Goal: Task Accomplishment & Management: Use online tool/utility

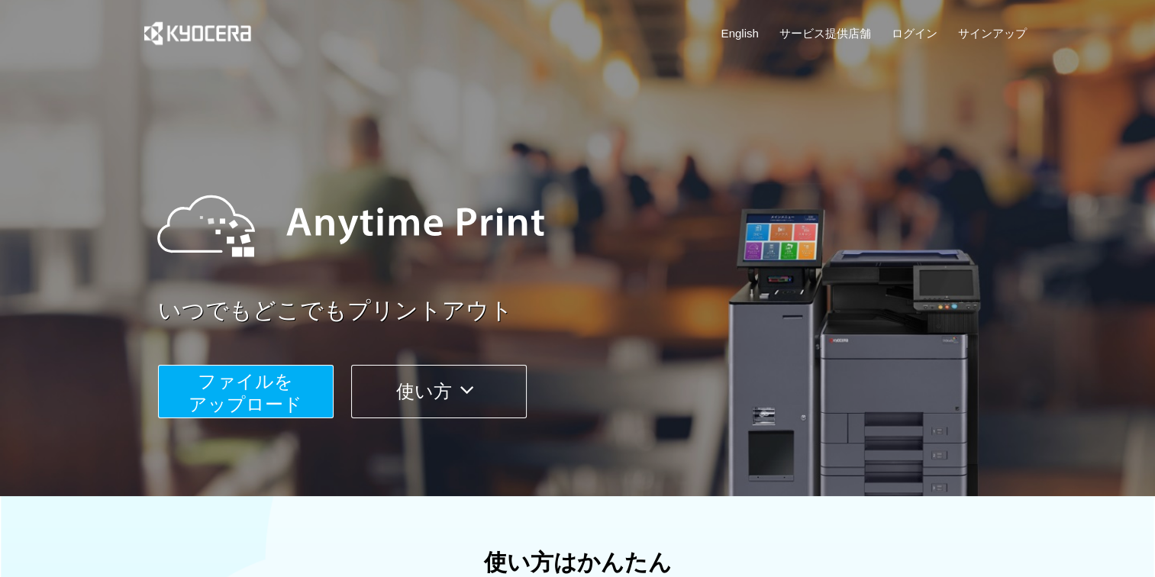
click at [238, 374] on span "ファイルを ​​アップロード" at bounding box center [246, 393] width 114 height 44
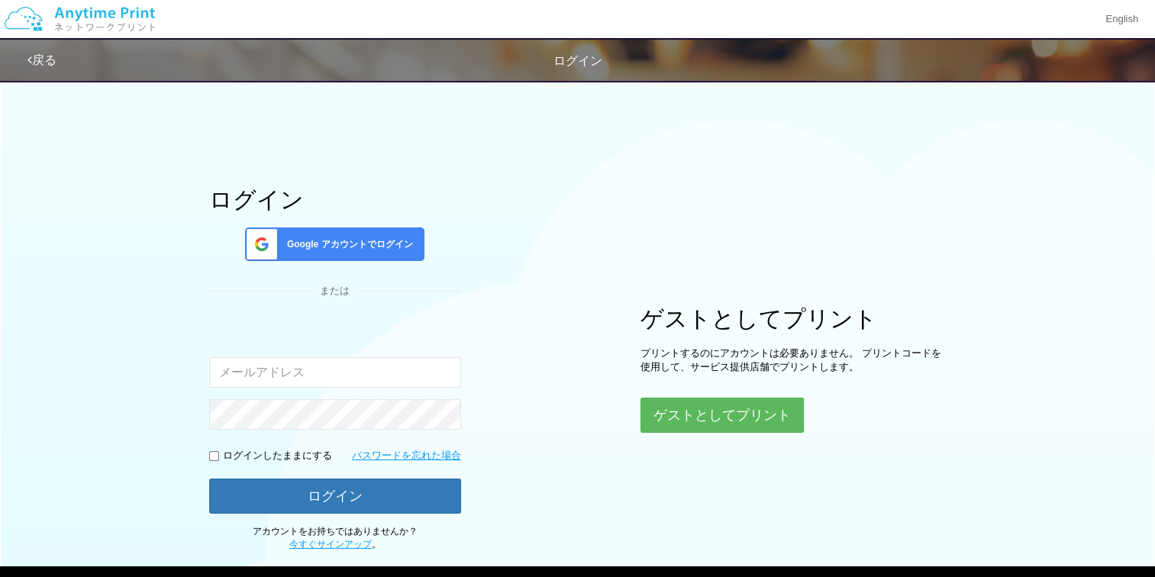
click at [324, 252] on div "Google アカウントでログイン" at bounding box center [334, 244] width 179 height 34
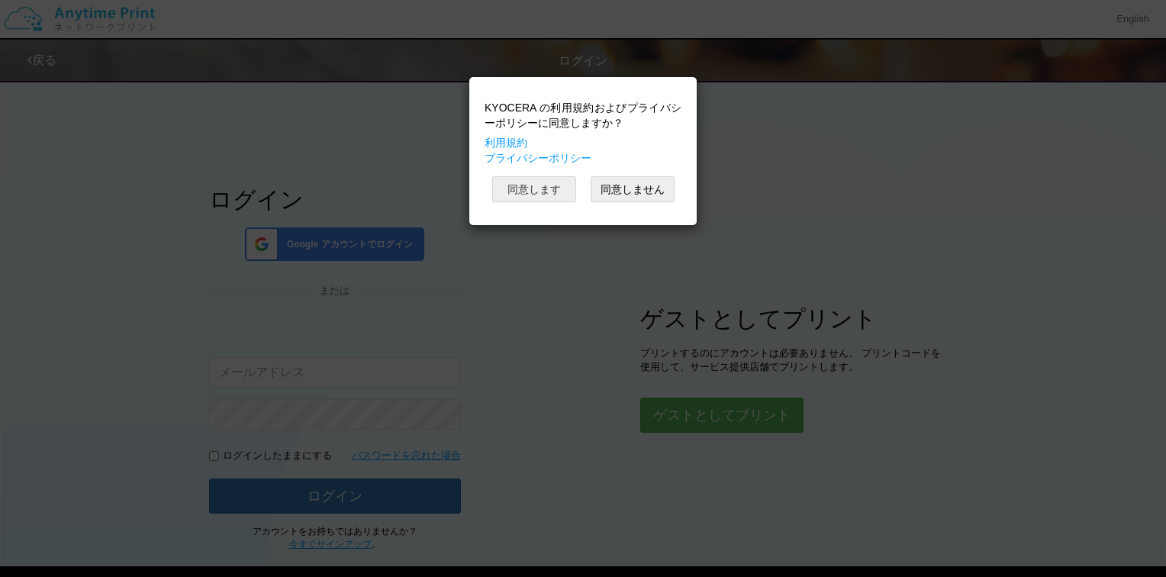
click at [556, 191] on button "同意します" at bounding box center [534, 189] width 84 height 26
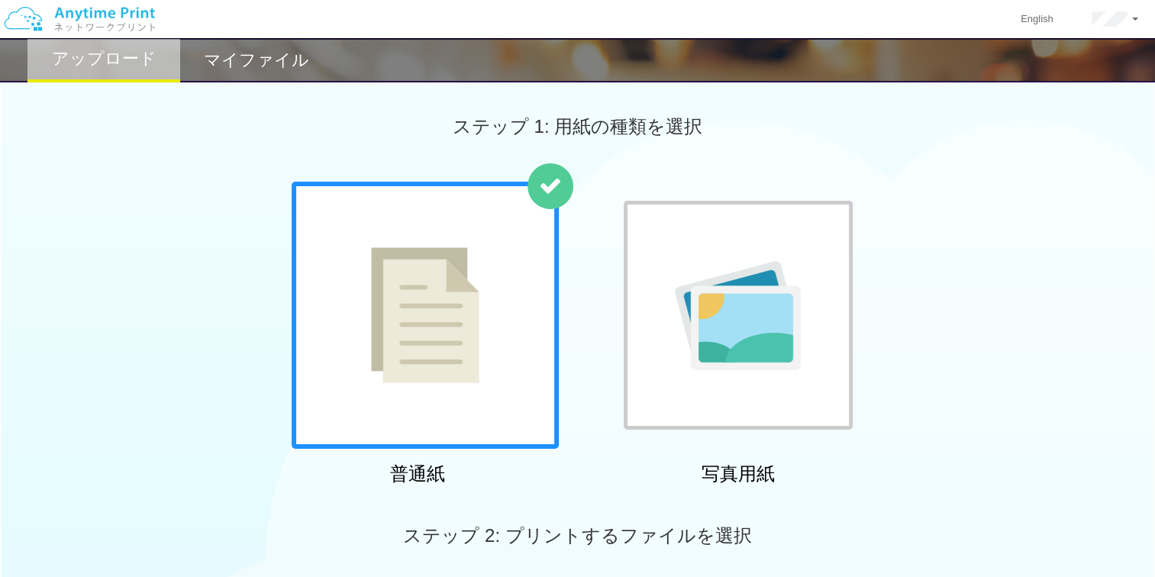
click at [463, 363] on img at bounding box center [425, 315] width 108 height 136
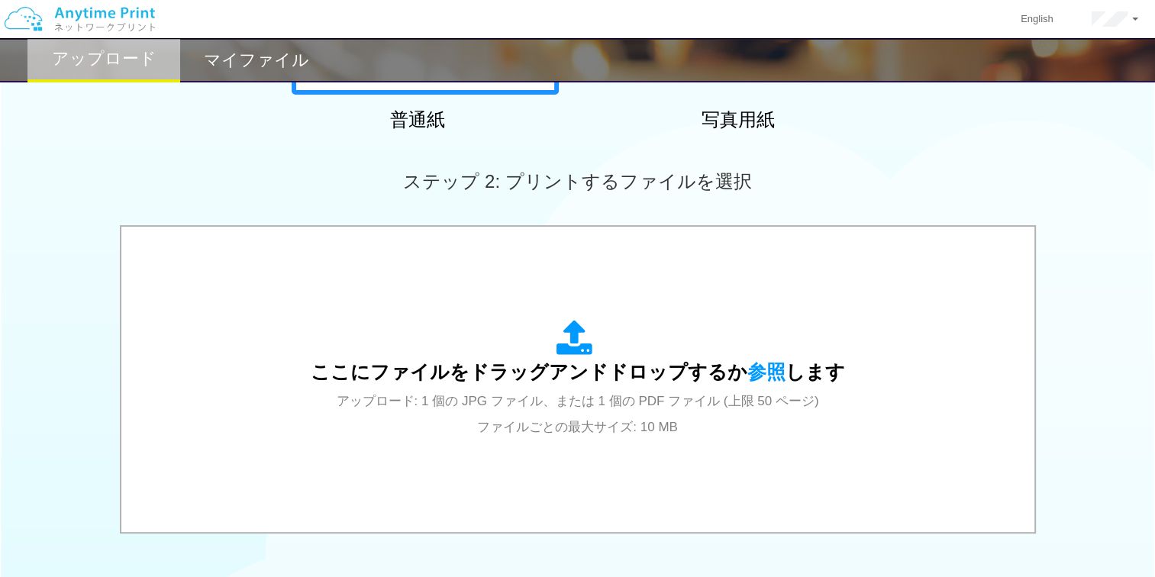
scroll to position [354, 0]
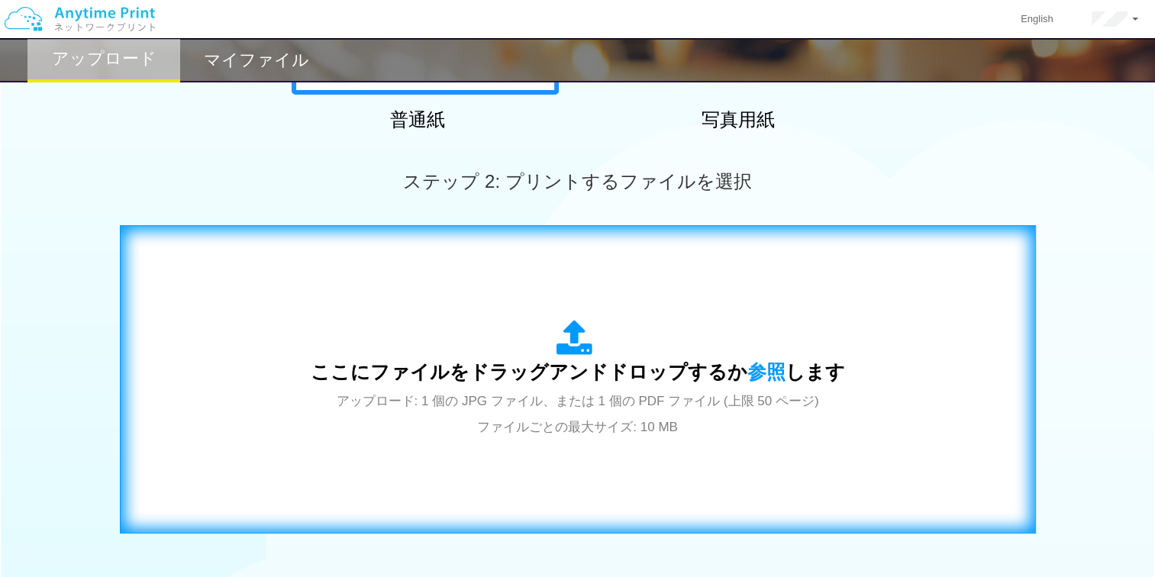
click at [446, 347] on div "ここにファイルをドラッグアンドドロップするか 参照 します アップロード: 1 個の JPG ファイル、または 1 個の PDF ファイル (上限 50 ペー…" at bounding box center [578, 379] width 534 height 119
click at [582, 394] on span "アップロード: 1 個の JPG ファイル、または 1 個の PDF ファイル (上限 50 ページ) ファイルごとの最大サイズ: 10 MB" at bounding box center [578, 414] width 482 height 40
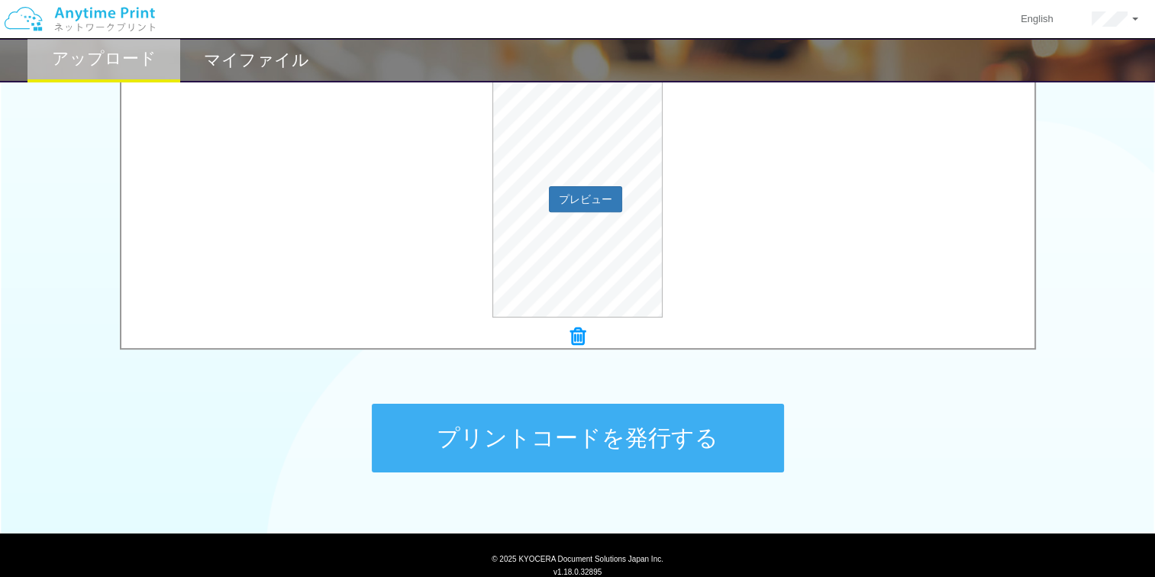
scroll to position [534, 0]
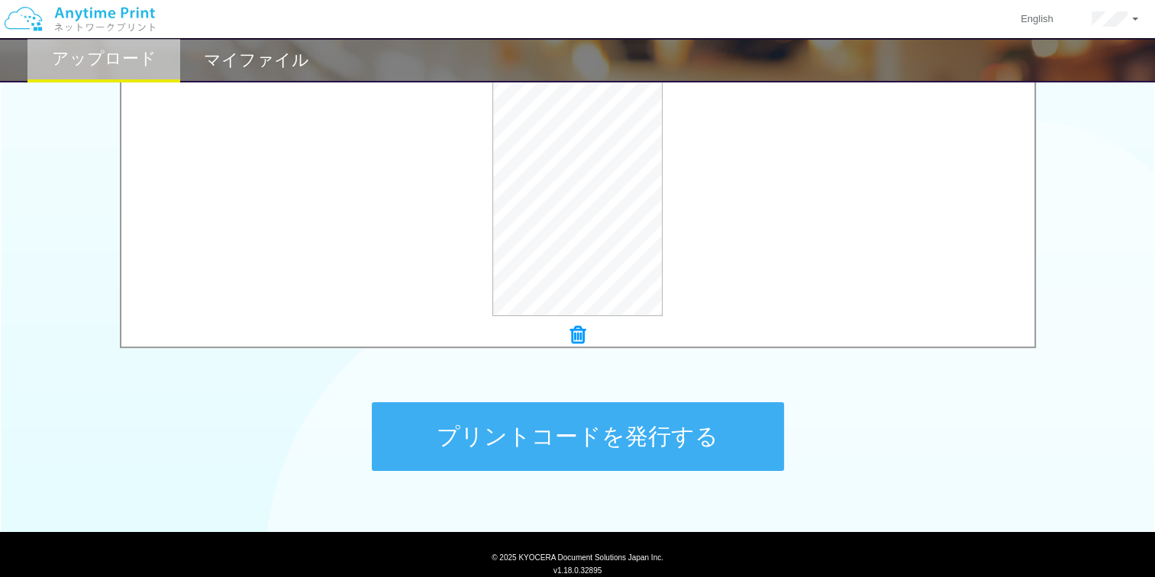
click at [636, 426] on button "プリントコードを発行する" at bounding box center [578, 436] width 412 height 69
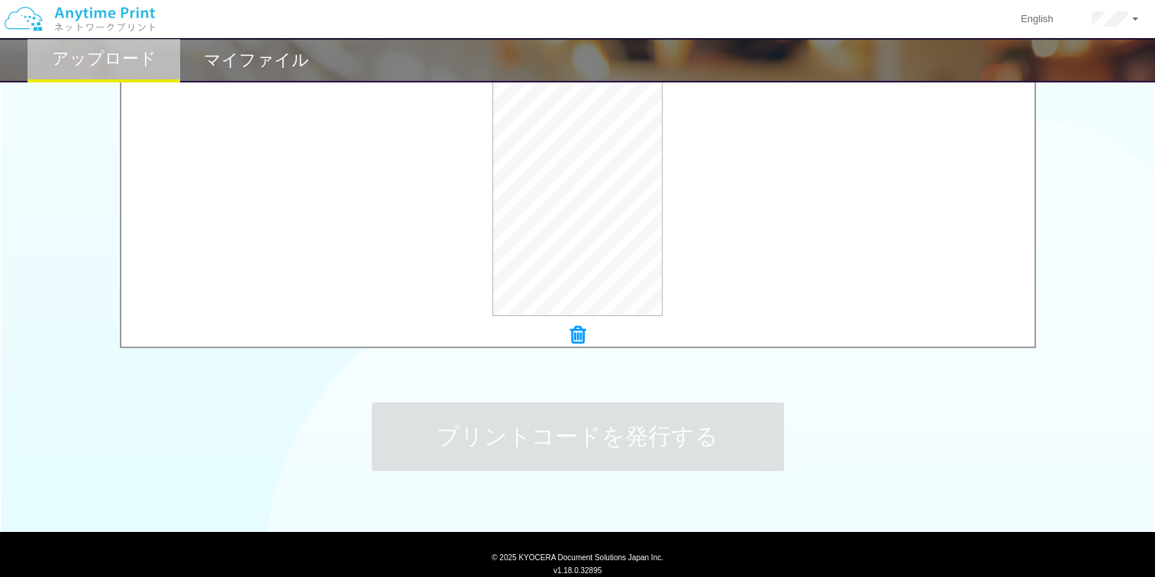
scroll to position [0, 0]
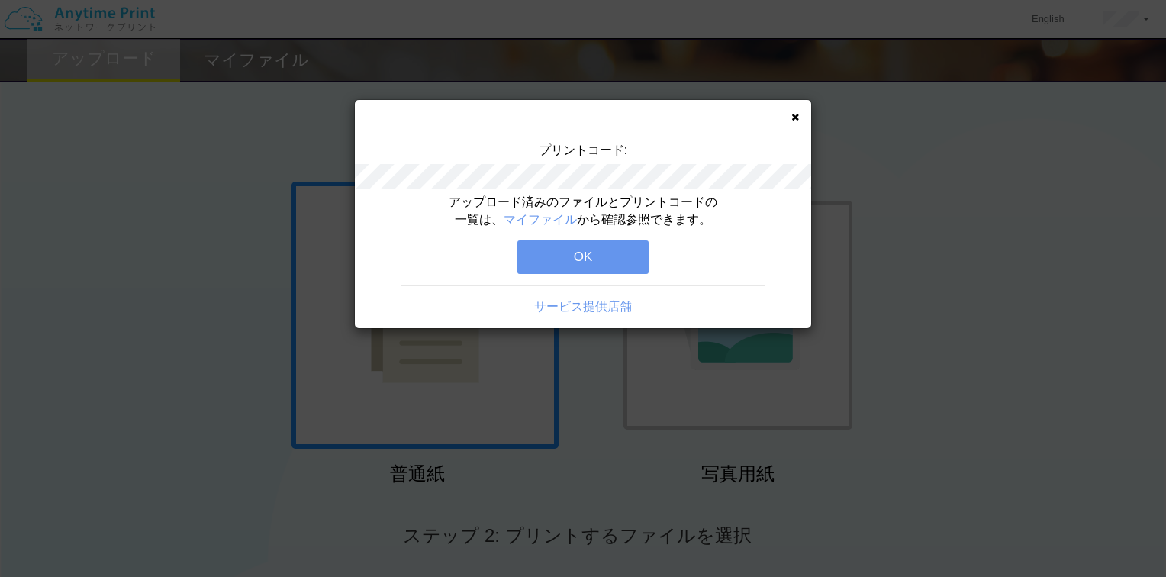
click at [617, 247] on button "OK" at bounding box center [582, 257] width 131 height 34
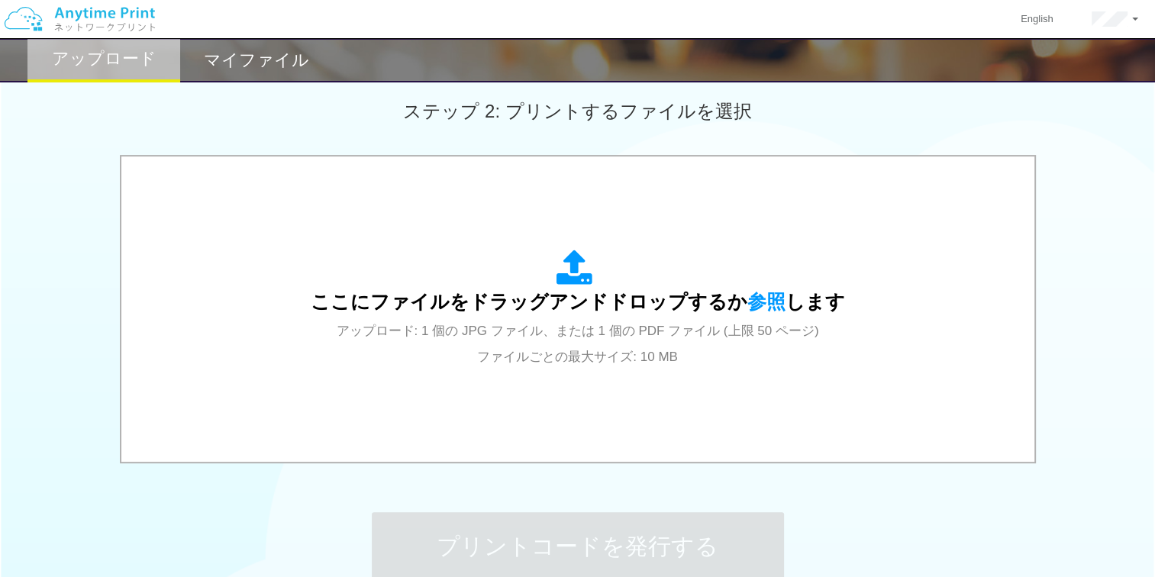
scroll to position [427, 0]
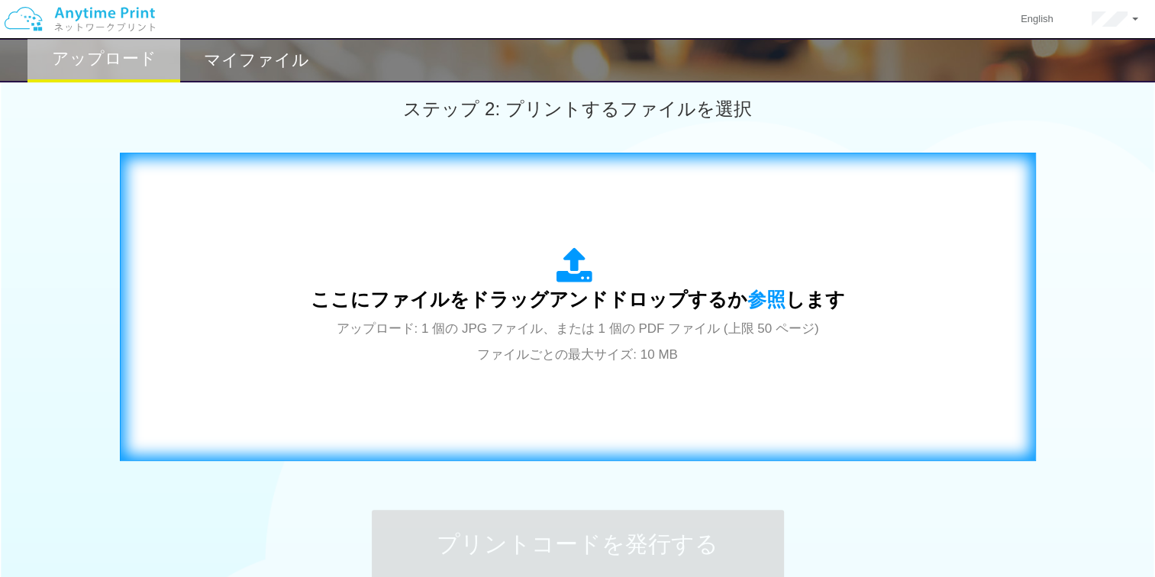
click at [565, 272] on icon at bounding box center [577, 266] width 43 height 38
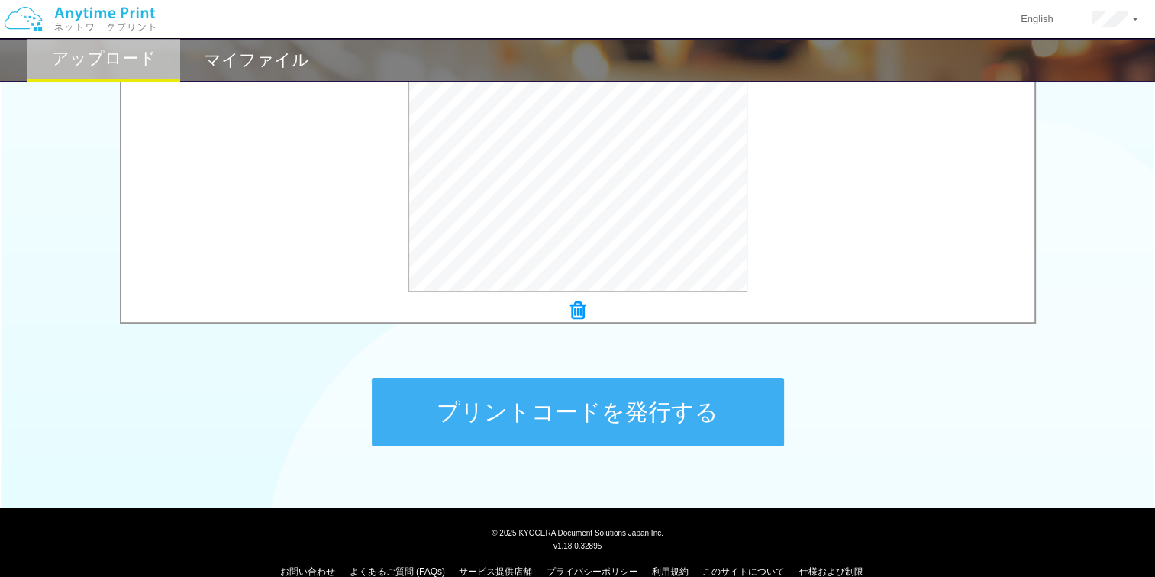
scroll to position [583, 0]
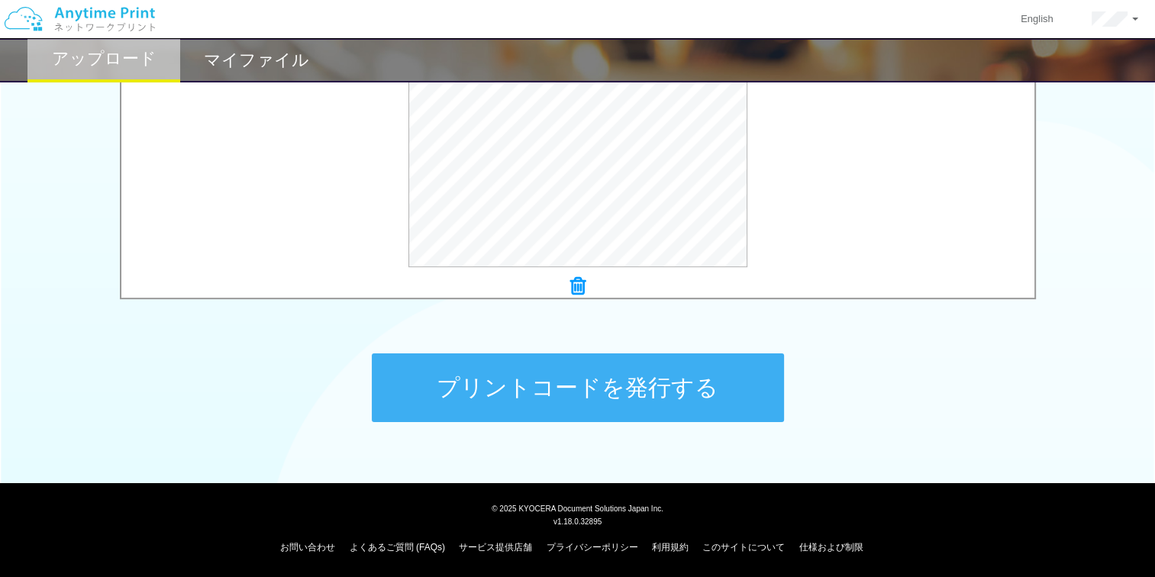
click at [585, 390] on button "プリントコードを発行する" at bounding box center [578, 387] width 412 height 69
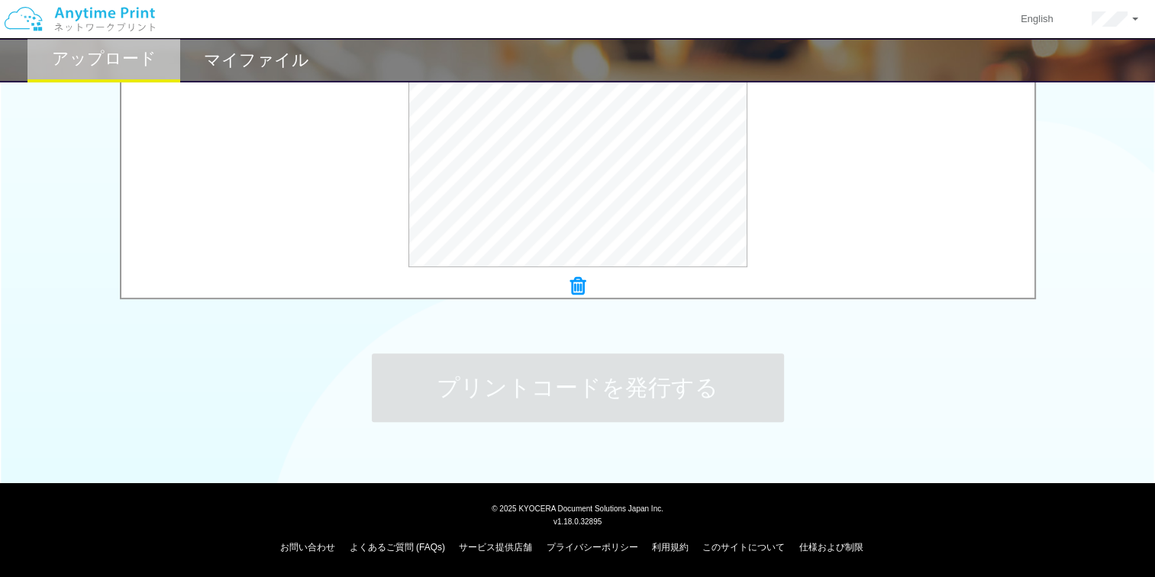
scroll to position [0, 0]
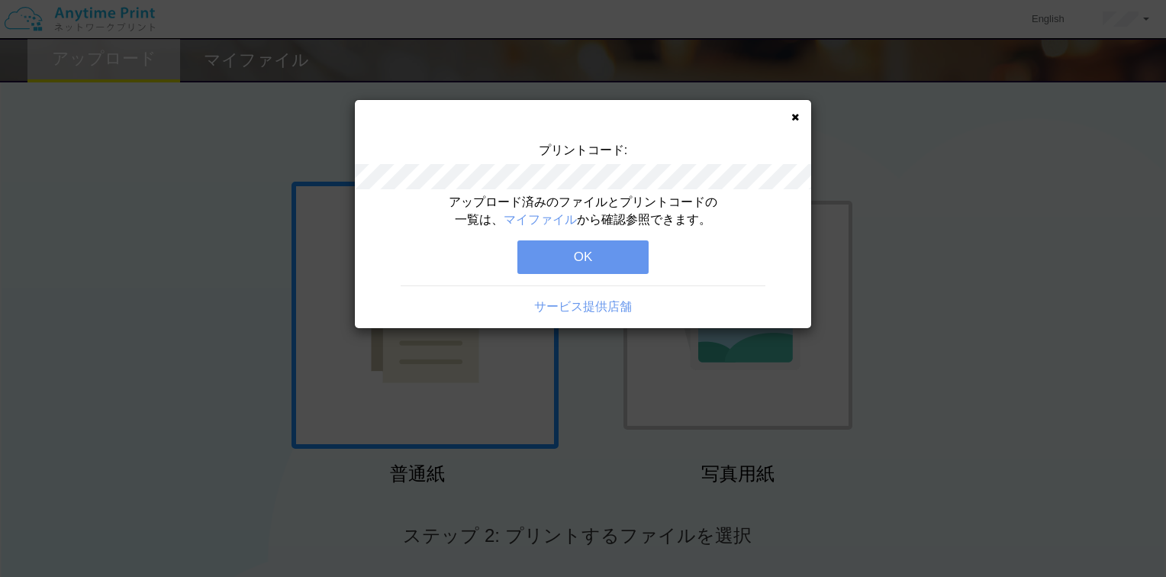
click at [605, 250] on button "OK" at bounding box center [582, 257] width 131 height 34
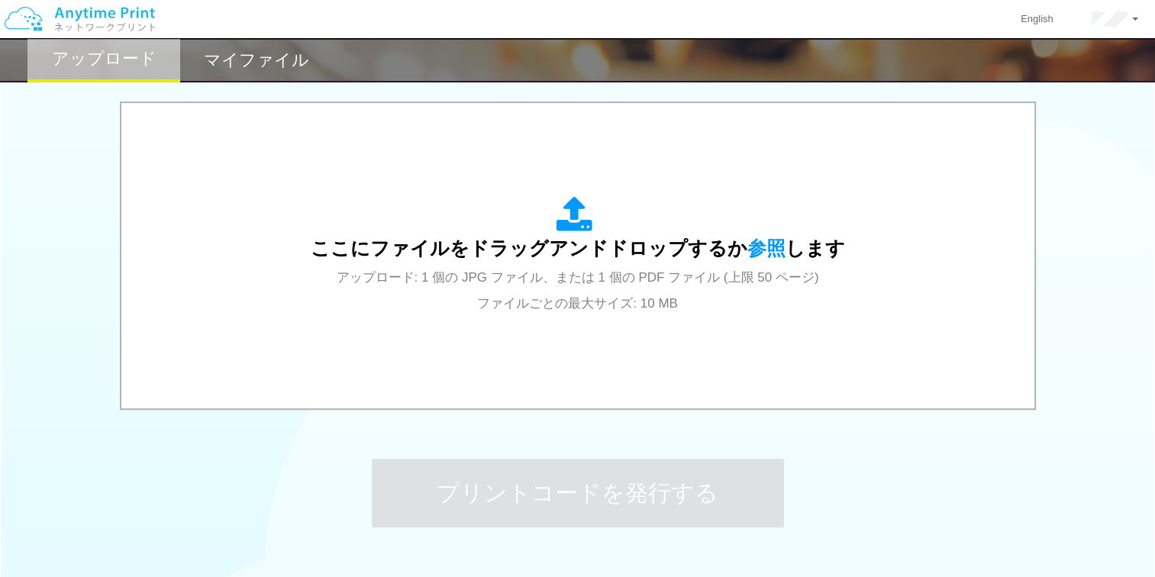
scroll to position [479, 0]
click at [650, 323] on div "ここにファイルをドラッグアンドドロップするか 参照 します アップロード: 1 個の JPG ファイル、または 1 個の PDF ファイル (上限 50 ペー…" at bounding box center [578, 255] width 882 height 275
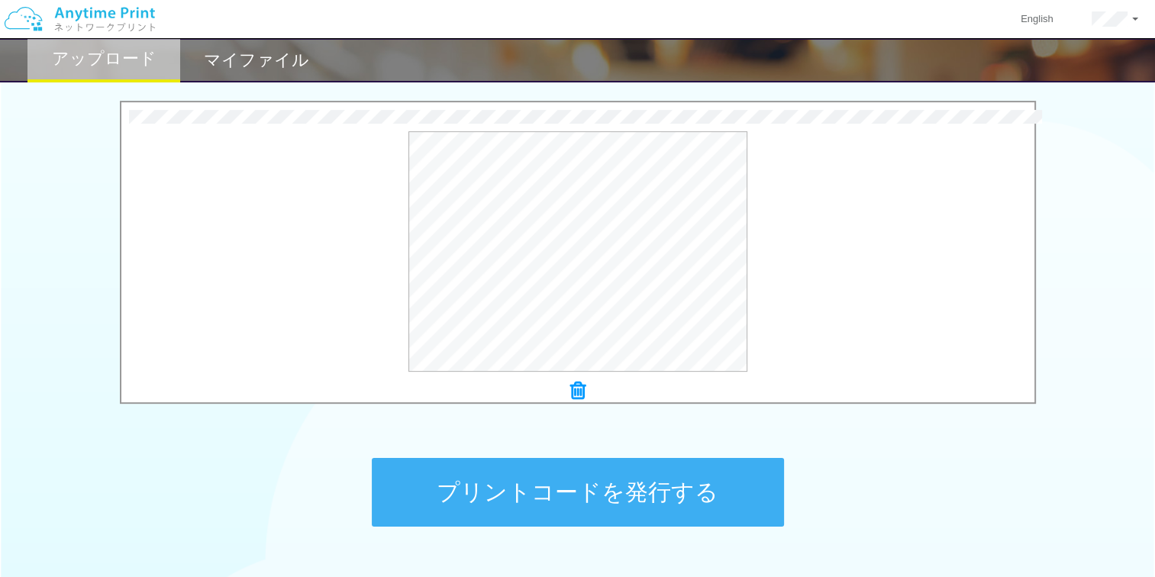
click at [611, 511] on button "プリントコードを発行する" at bounding box center [578, 492] width 412 height 69
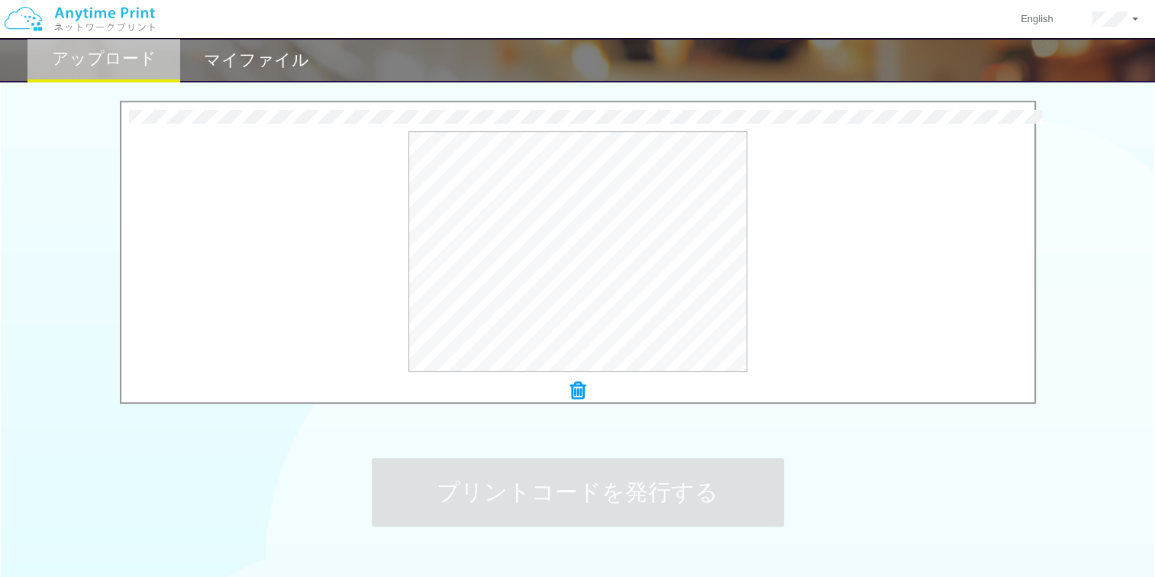
scroll to position [0, 0]
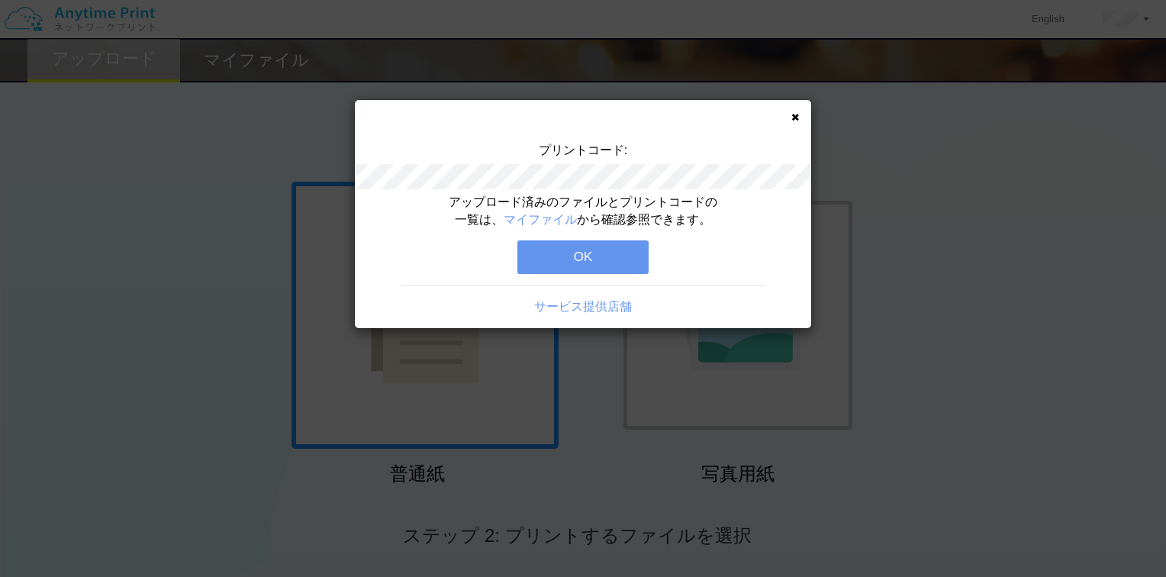
click at [587, 265] on button "OK" at bounding box center [582, 257] width 131 height 34
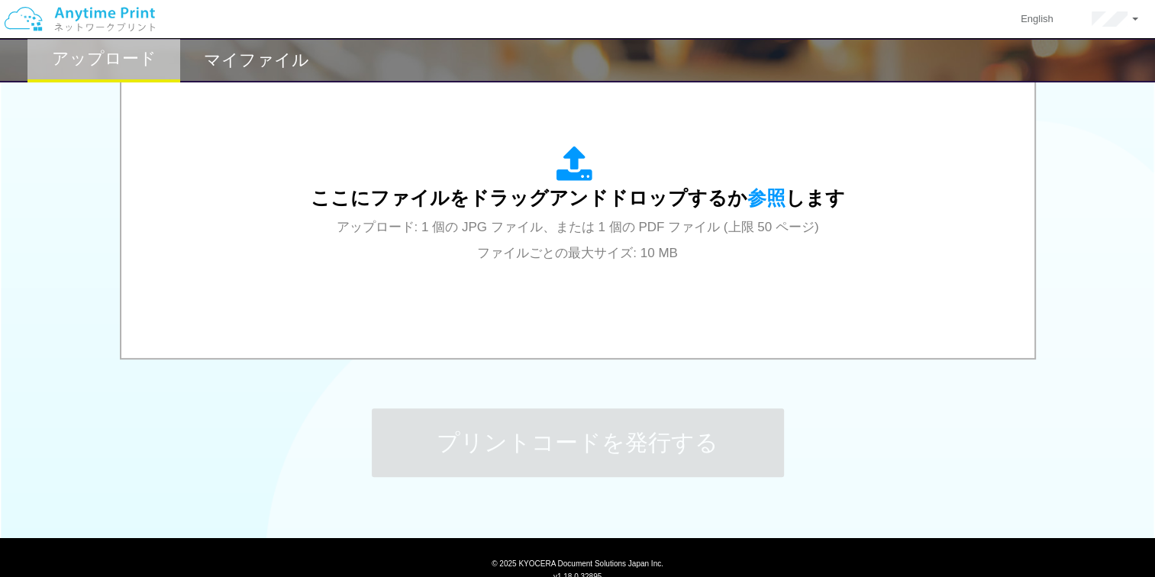
scroll to position [528, 0]
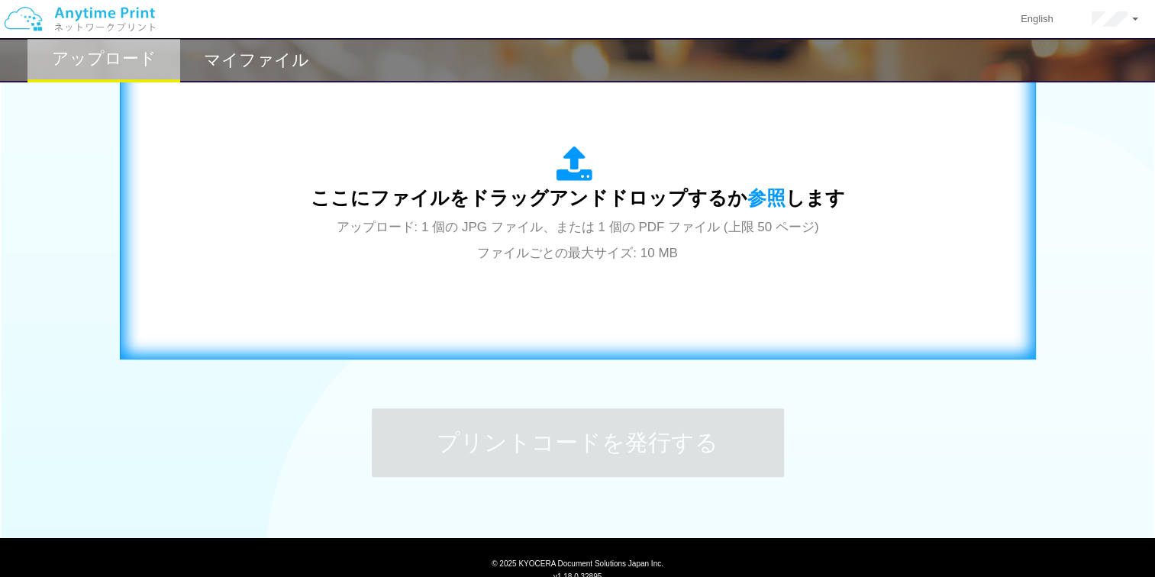
click at [576, 208] on span "ここにファイルをドラッグアンドドロップするか 参照 します" at bounding box center [578, 197] width 534 height 21
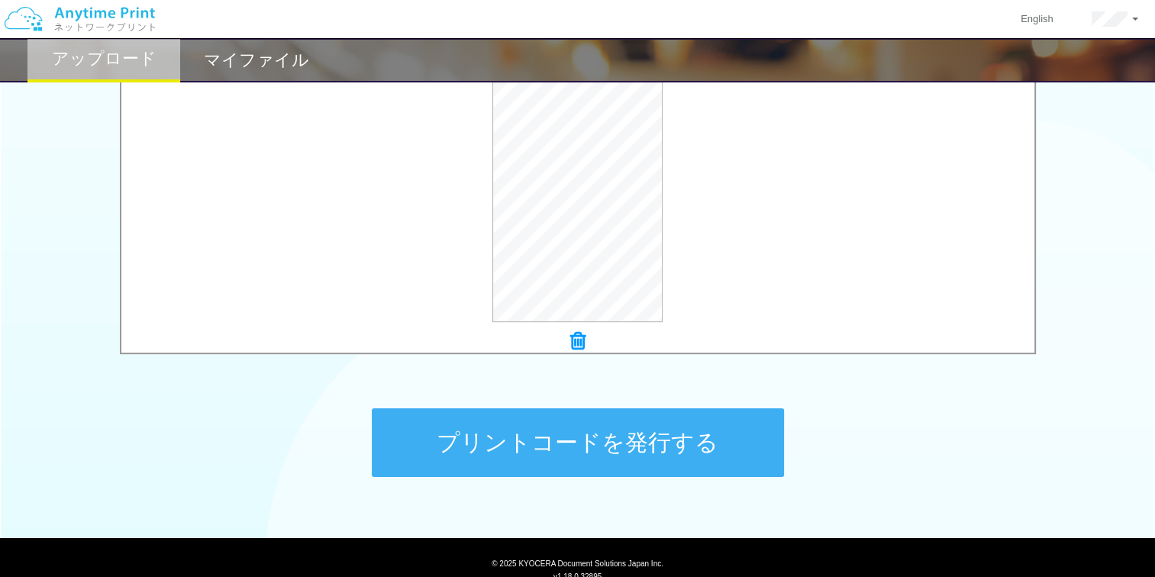
click at [653, 445] on button "プリントコードを発行する" at bounding box center [578, 442] width 412 height 69
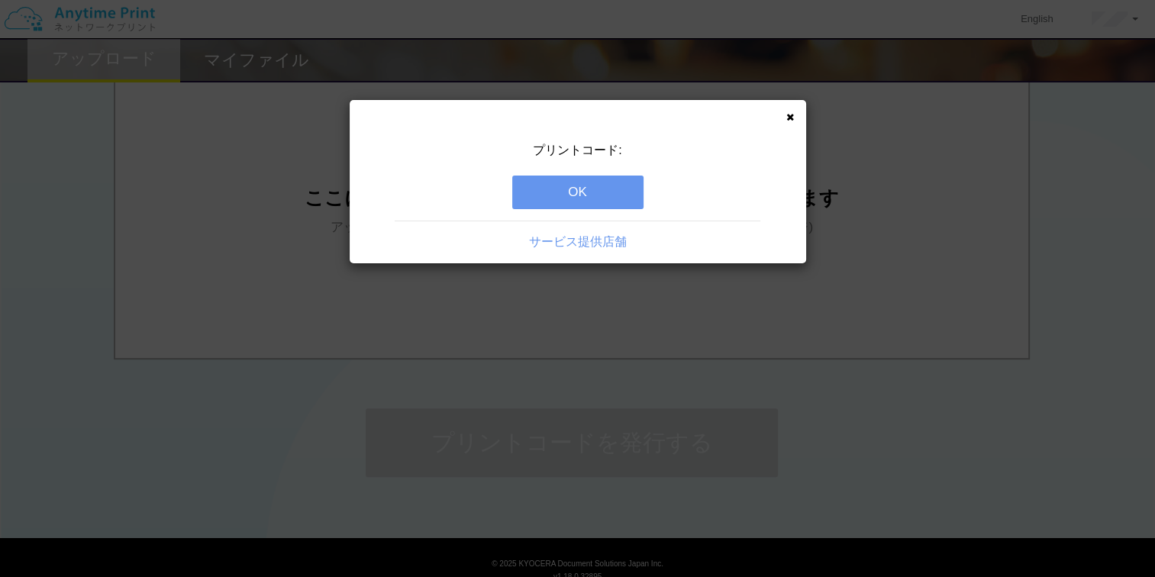
scroll to position [0, 0]
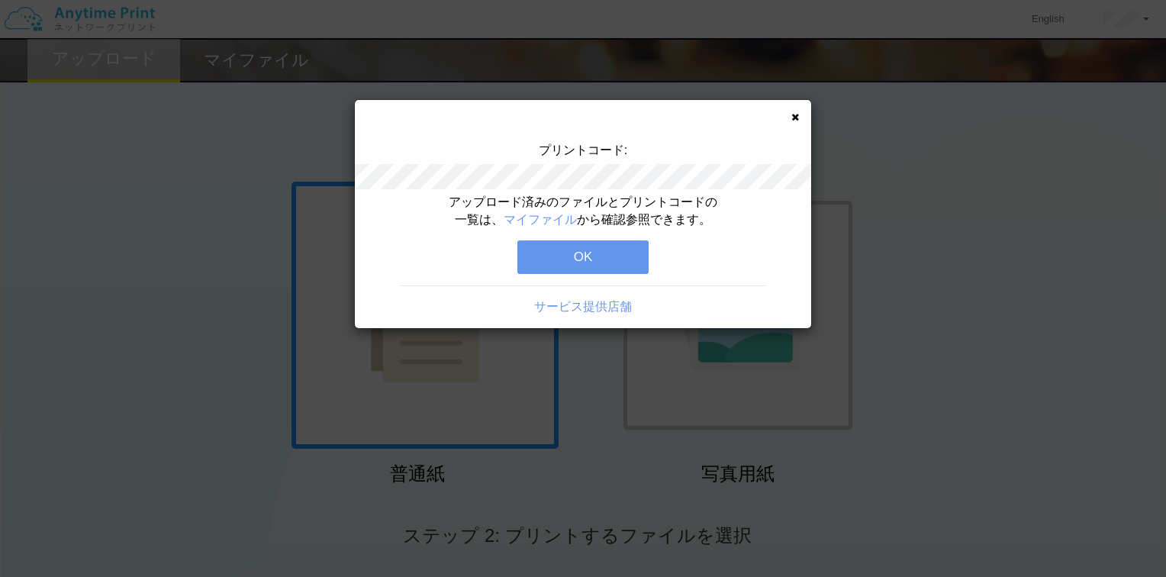
click at [611, 247] on button "OK" at bounding box center [582, 257] width 131 height 34
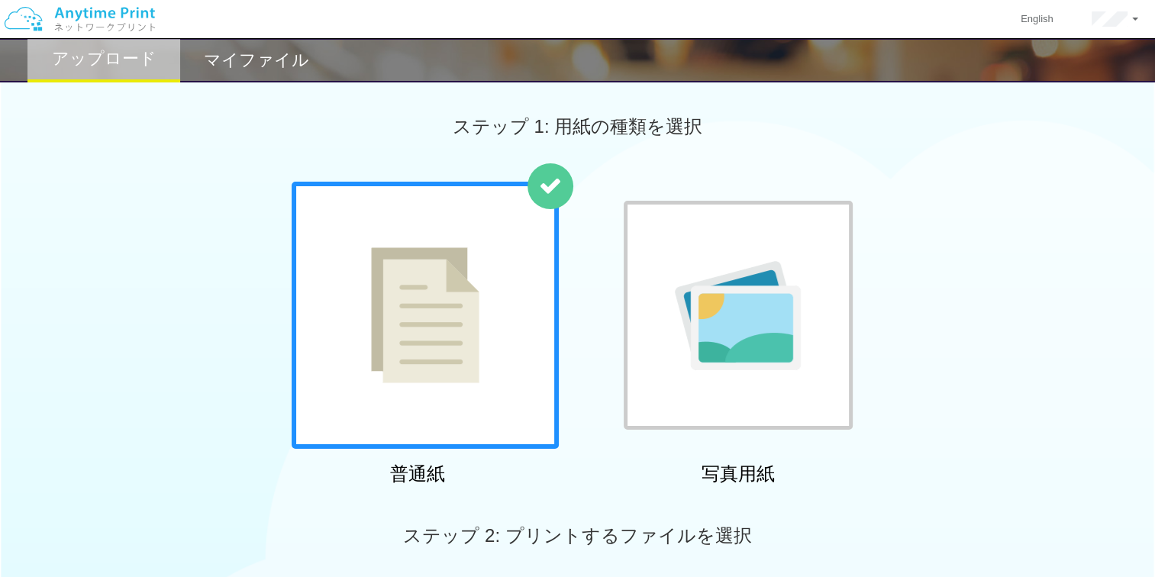
click at [272, 53] on h2 "マイファイル" at bounding box center [256, 60] width 105 height 18
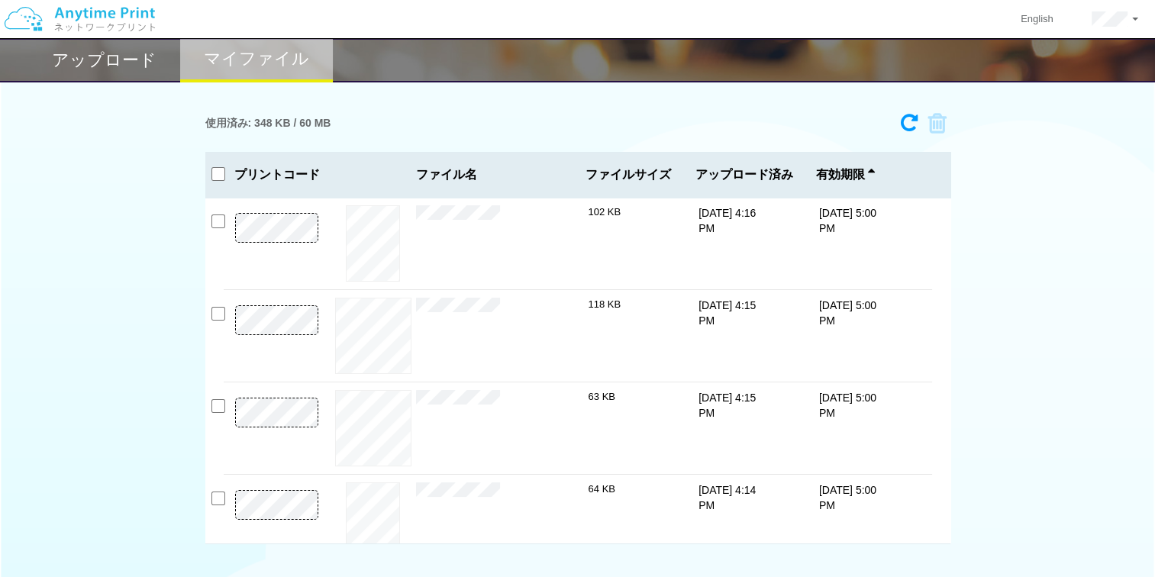
click at [95, 74] on div "アップロード" at bounding box center [103, 60] width 153 height 44
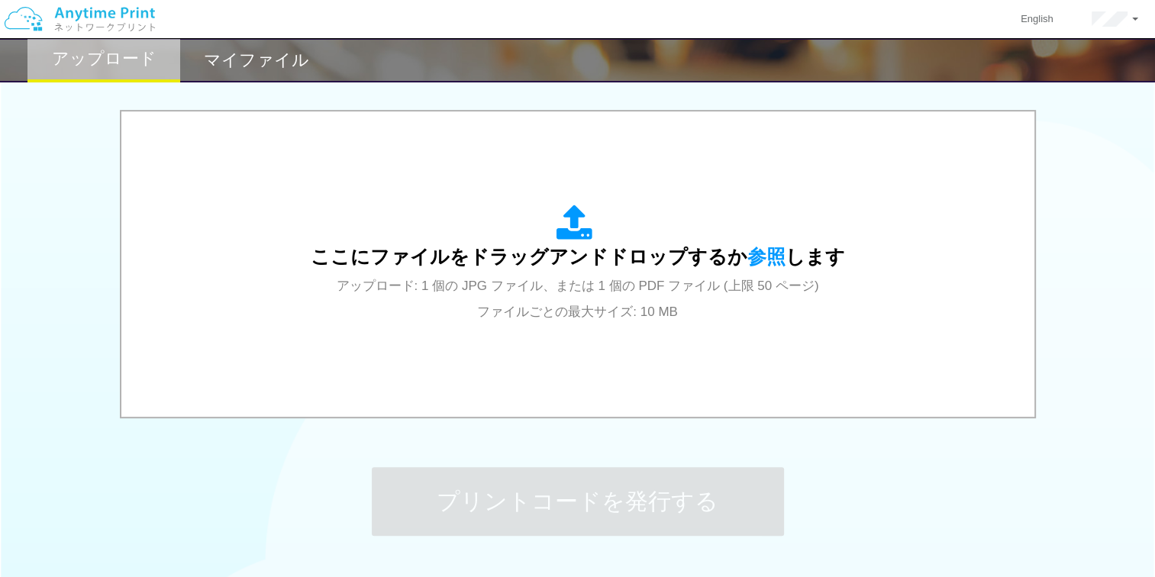
scroll to position [583, 0]
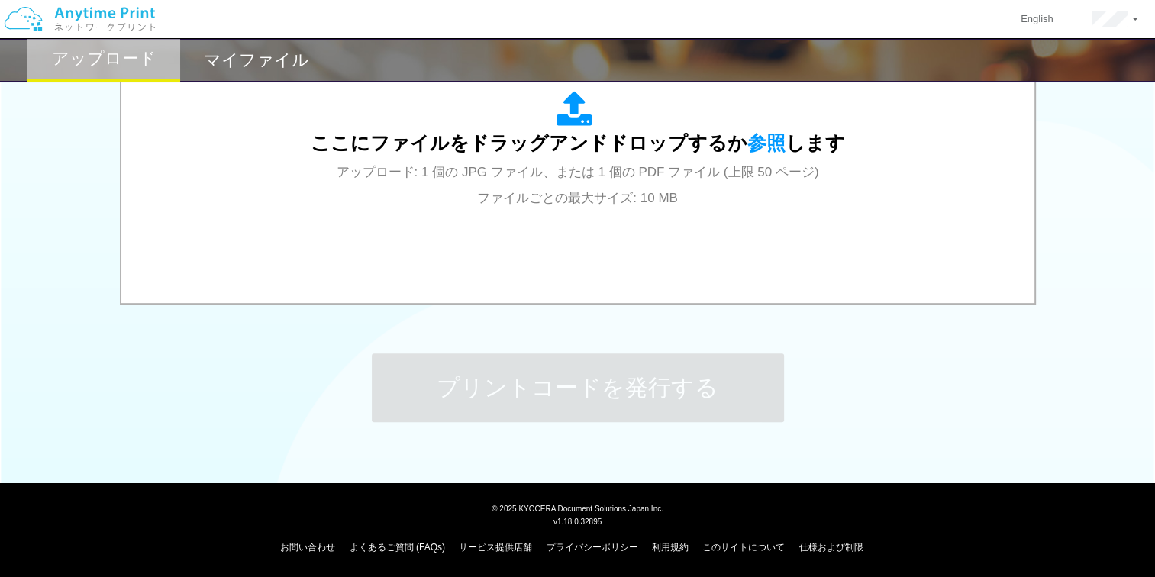
click at [246, 56] on h2 "マイファイル" at bounding box center [256, 60] width 105 height 18
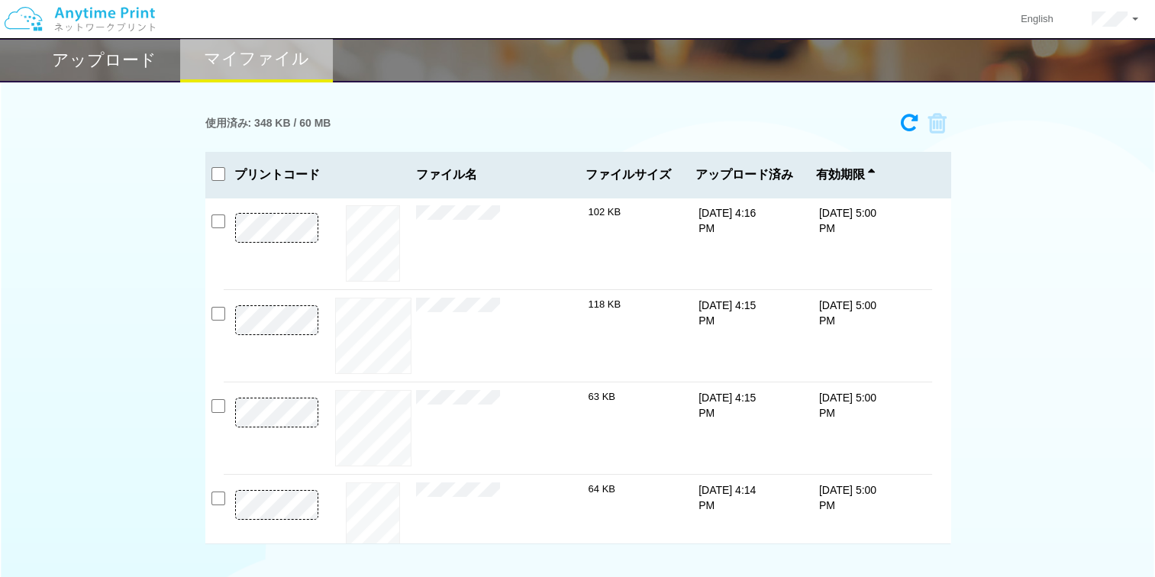
scroll to position [24, 0]
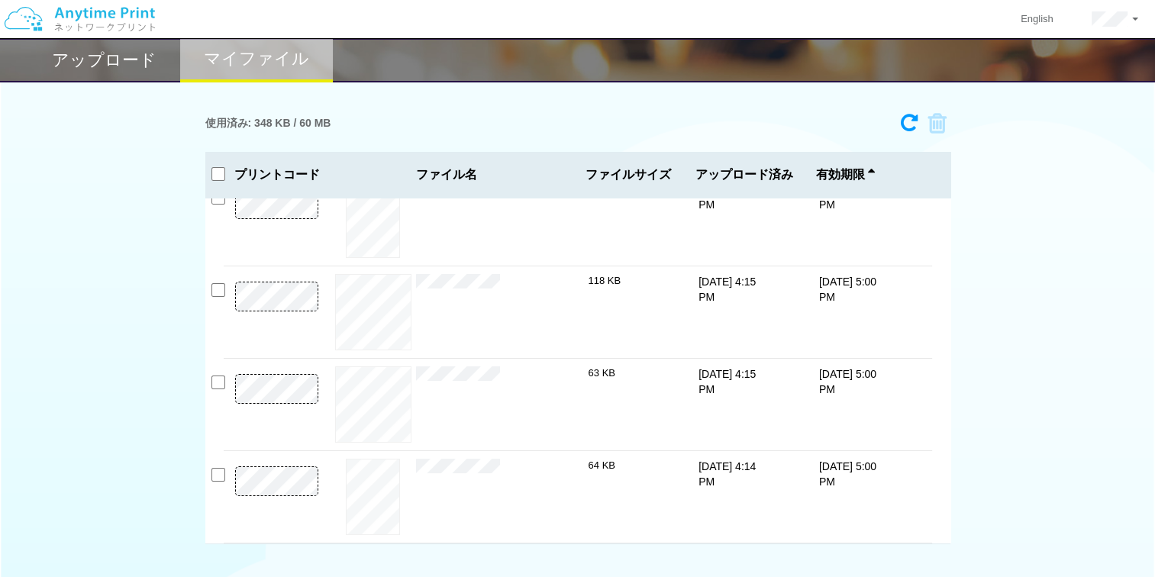
click at [141, 69] on h2 "アップロード" at bounding box center [104, 60] width 105 height 18
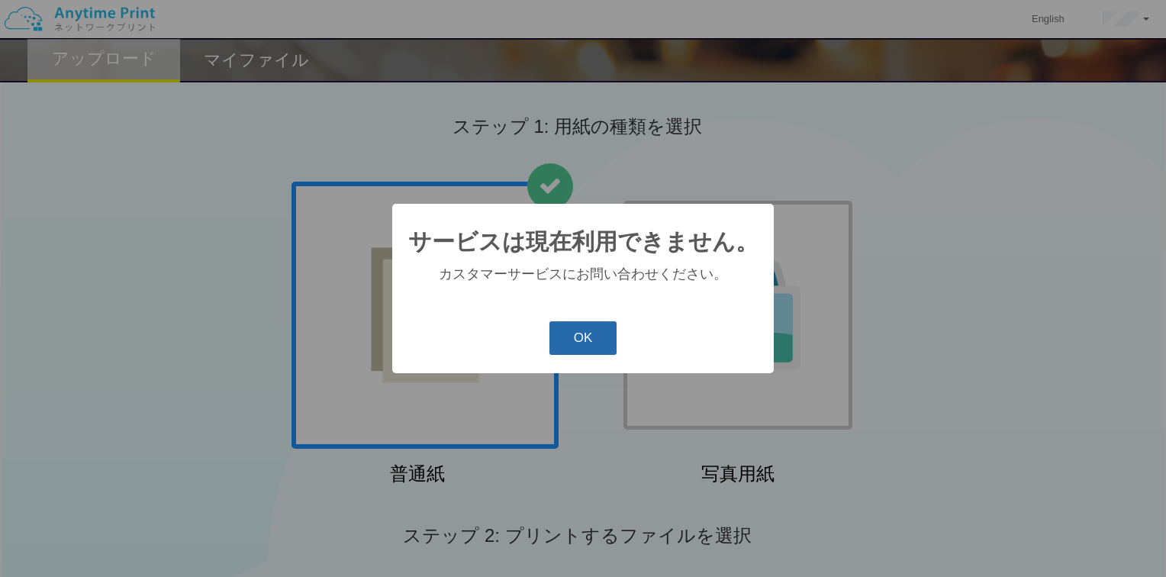
click at [582, 350] on button "OK" at bounding box center [584, 338] width 68 height 34
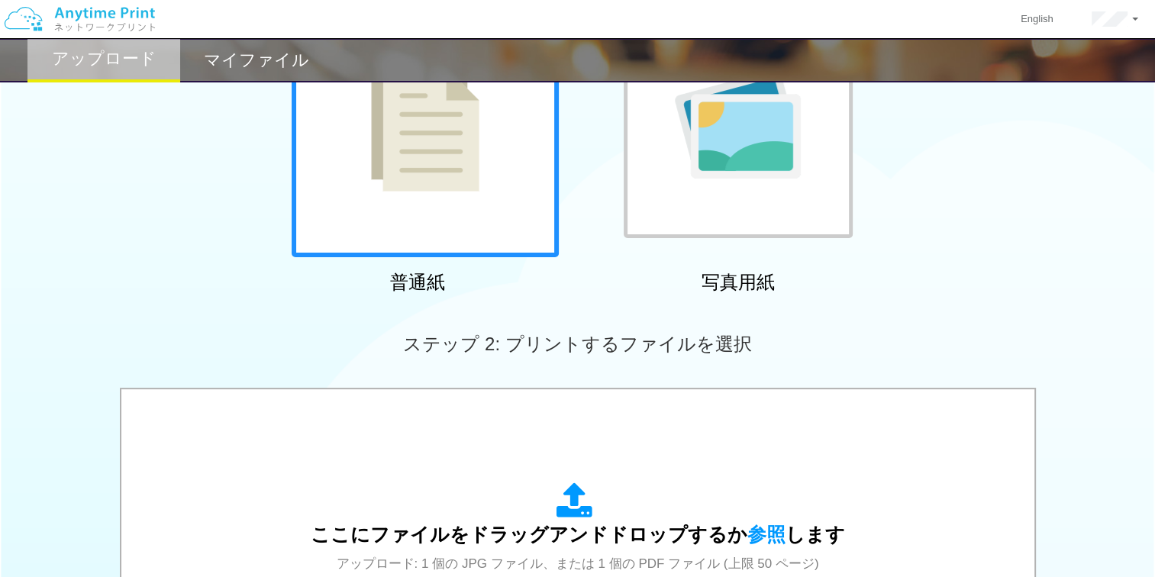
scroll to position [192, 0]
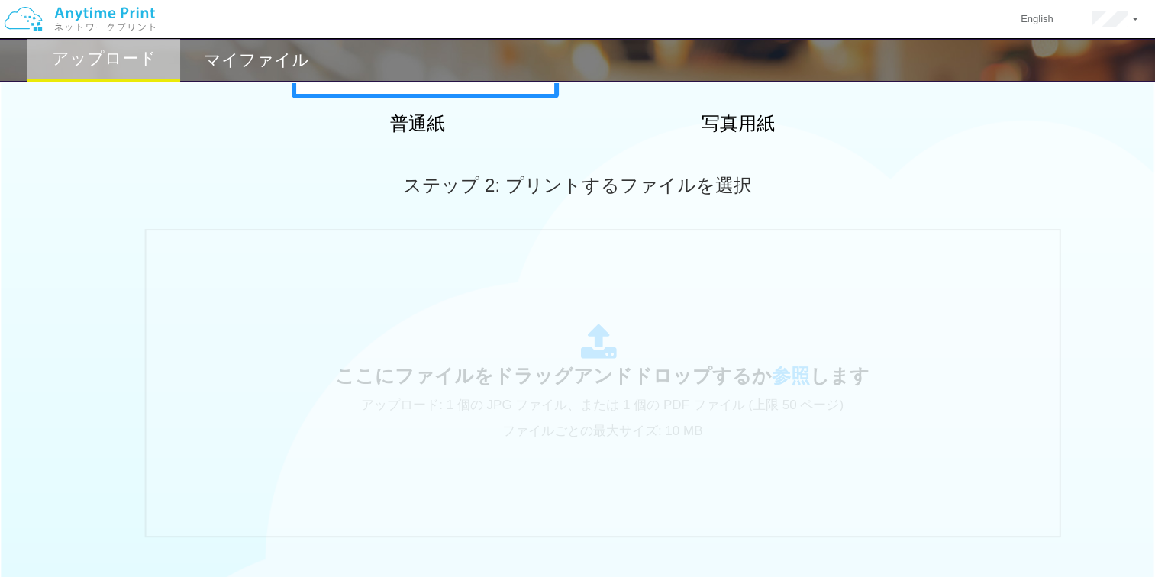
scroll to position [351, 0]
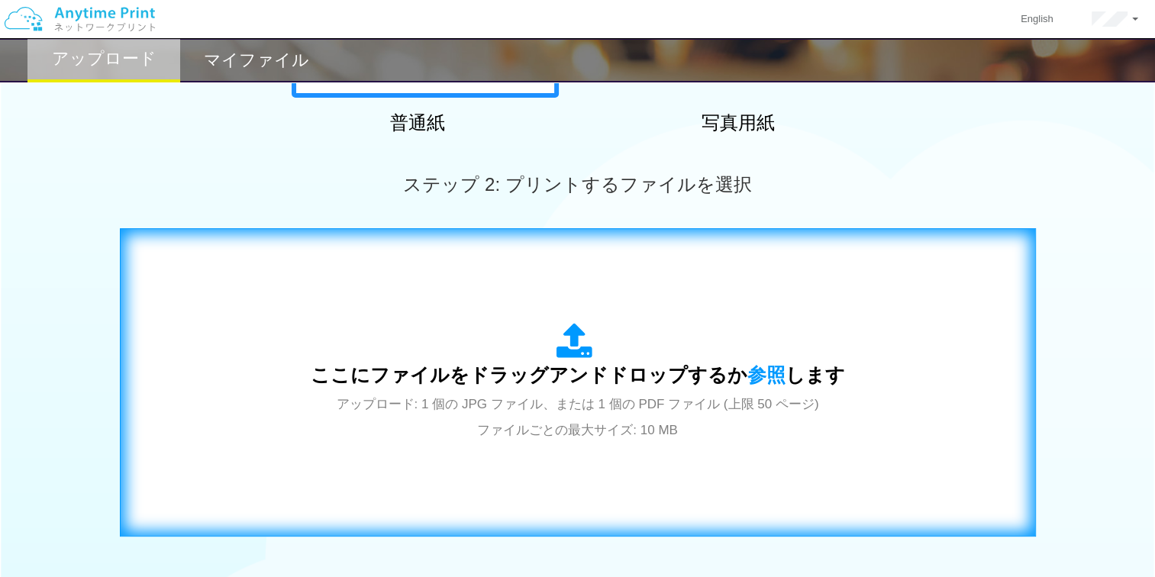
click at [552, 334] on div "ここにファイルをドラッグアンドドロップするか 参照 します アップロード: 1 個の JPG ファイル、または 1 個の PDF ファイル (上限 50 ペー…" at bounding box center [578, 382] width 534 height 119
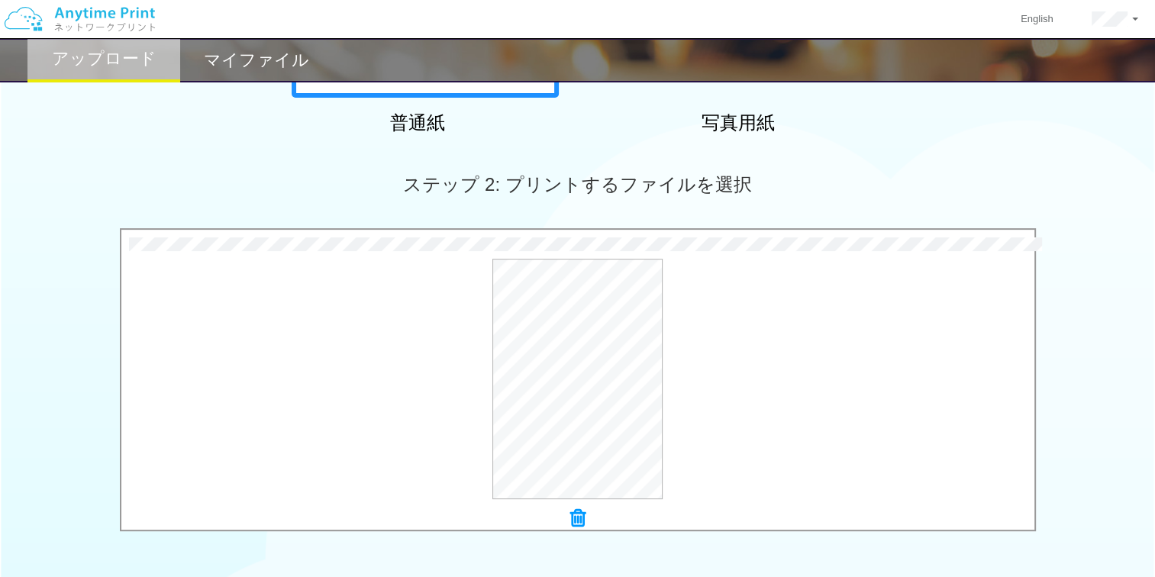
scroll to position [451, 0]
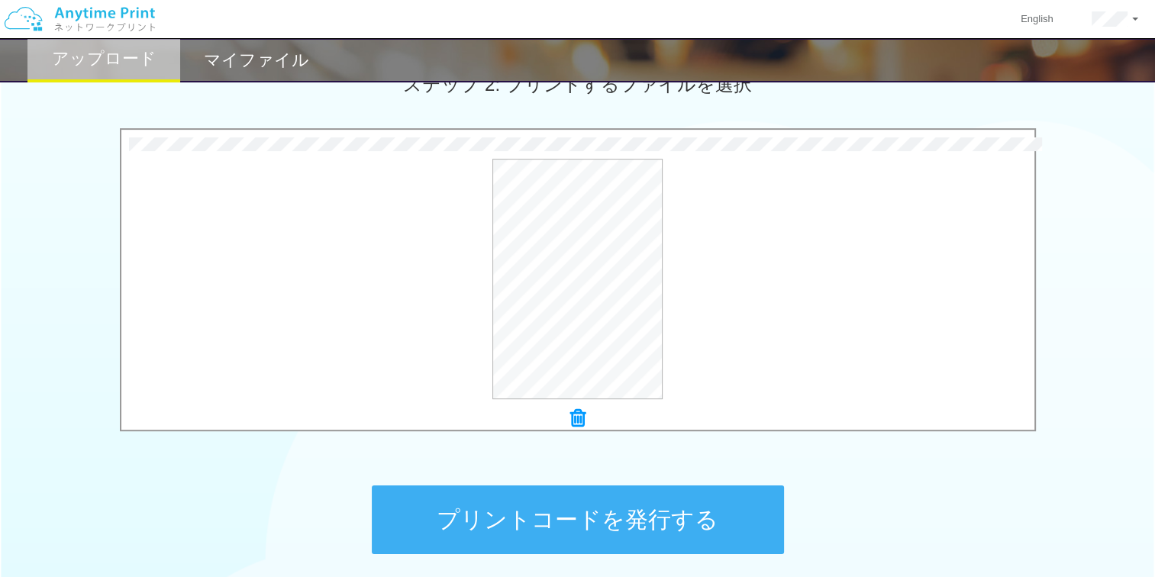
click at [583, 501] on button "プリントコードを発行する" at bounding box center [578, 519] width 412 height 69
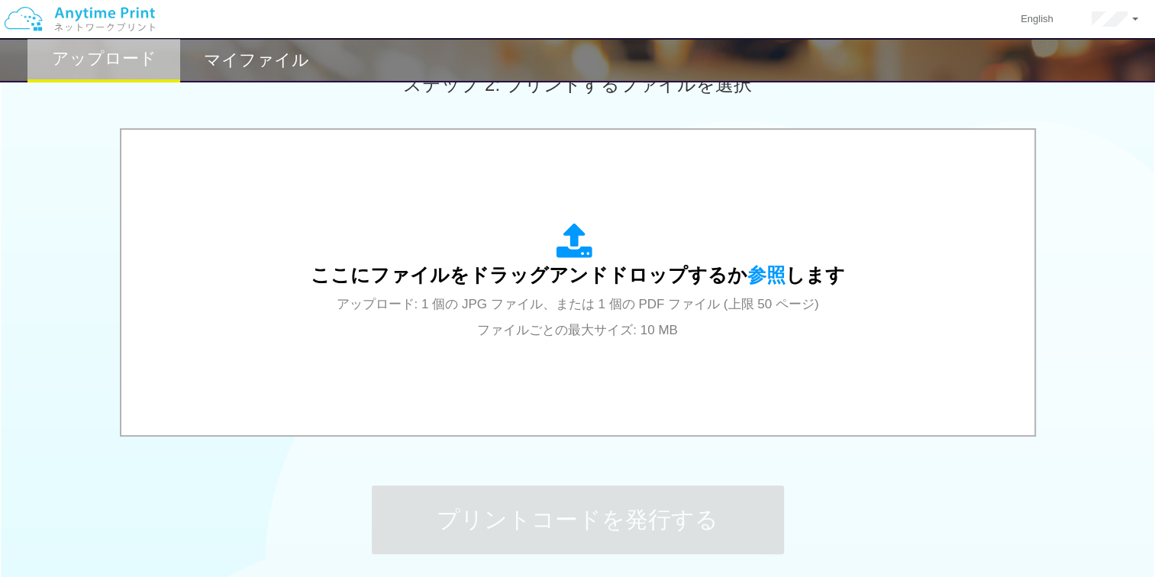
scroll to position [0, 0]
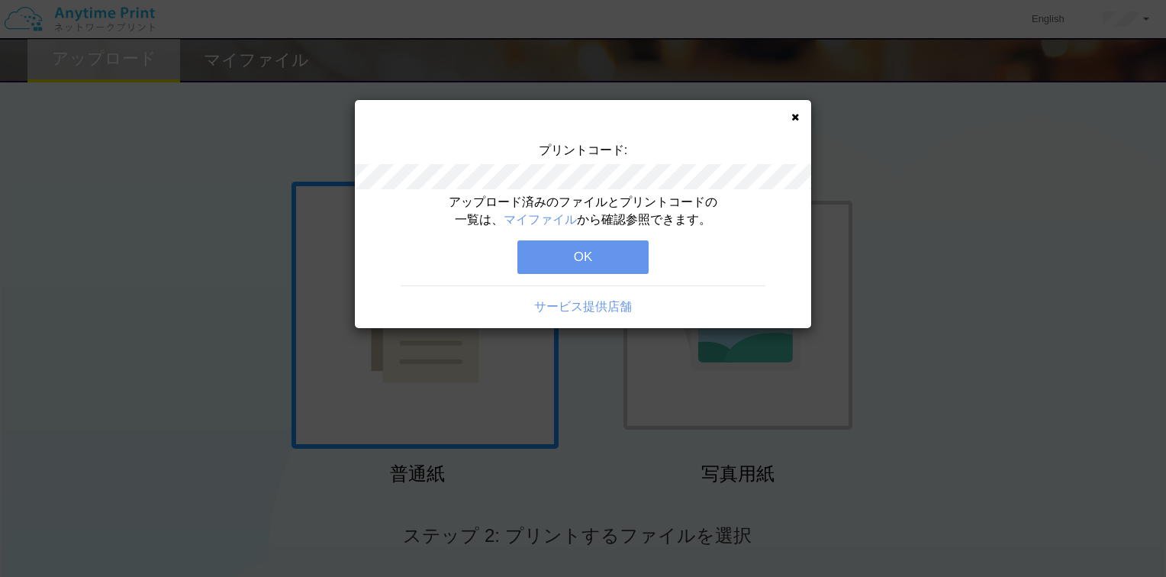
click at [604, 250] on button "OK" at bounding box center [582, 257] width 131 height 34
